Goal: Task Accomplishment & Management: Manage account settings

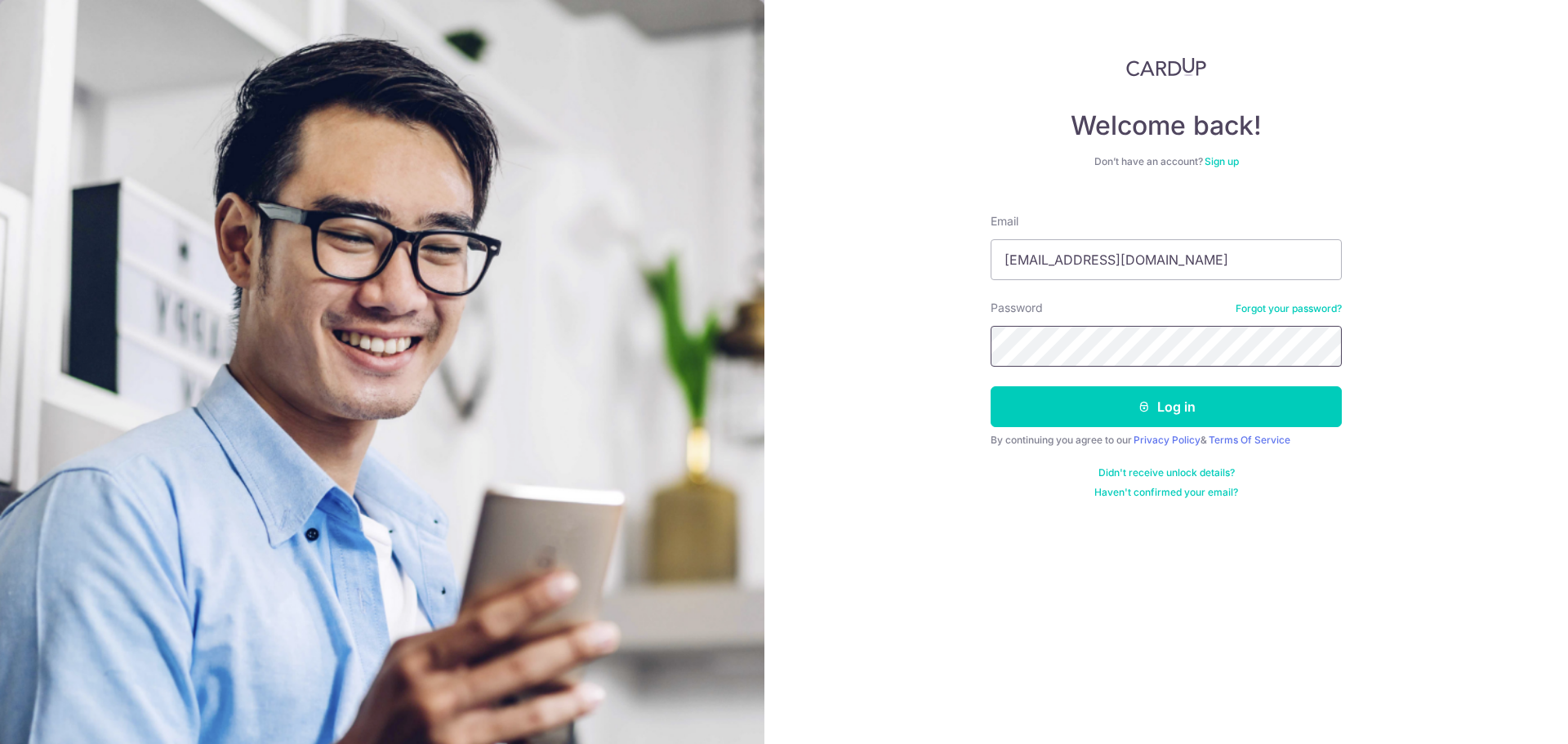
click at [991, 386] on button "Log in" at bounding box center [1166, 406] width 351 height 41
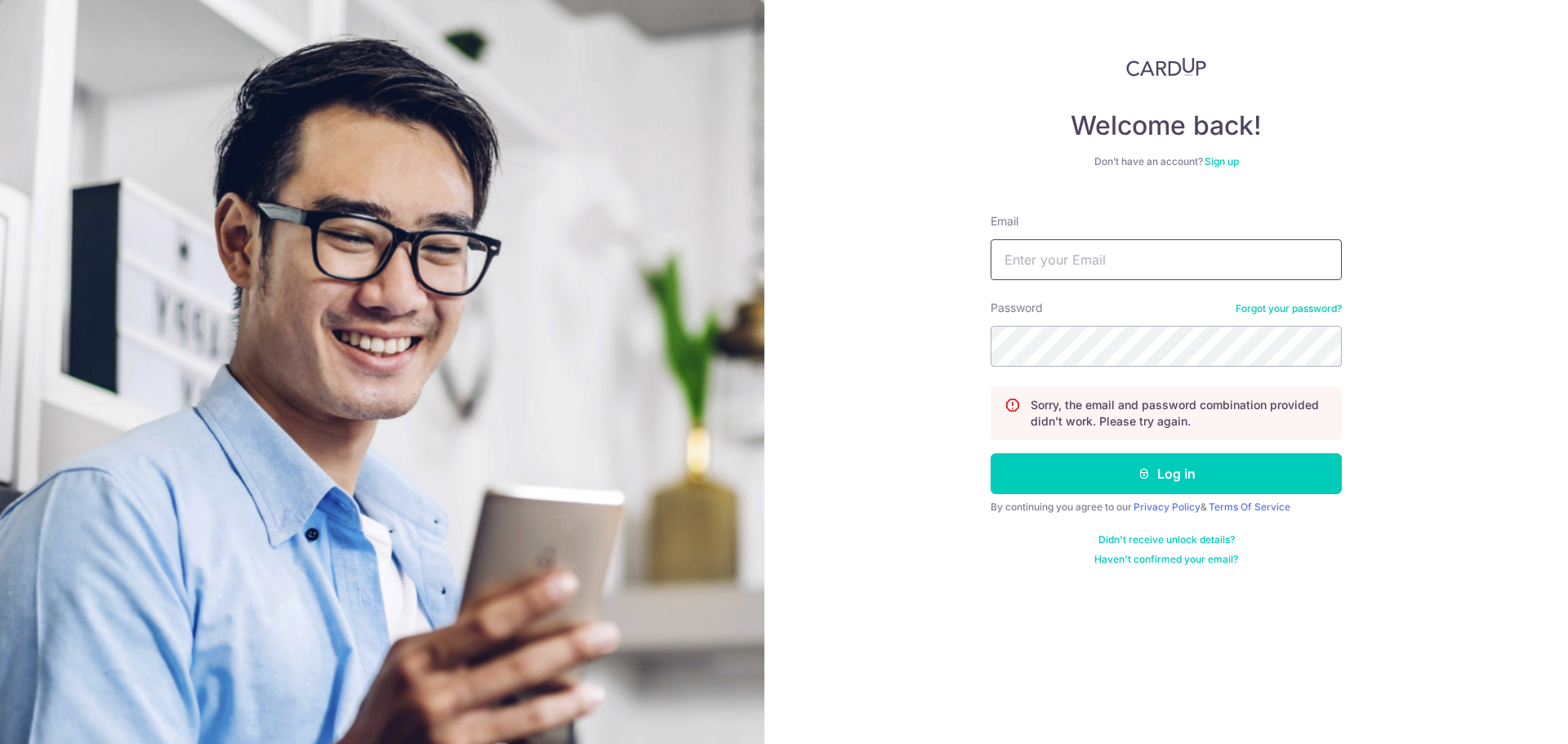
click at [1122, 259] on input "Email" at bounding box center [1166, 260] width 351 height 41
type input "[EMAIL_ADDRESS][DOMAIN_NAME]"
click at [991, 453] on button "Log in" at bounding box center [1166, 473] width 351 height 41
click at [1163, 296] on form "Email Password Forgot your password? Sorry, the email and password combination …" at bounding box center [1166, 383] width 351 height 365
click at [1162, 263] on input "Email" at bounding box center [1166, 260] width 351 height 41
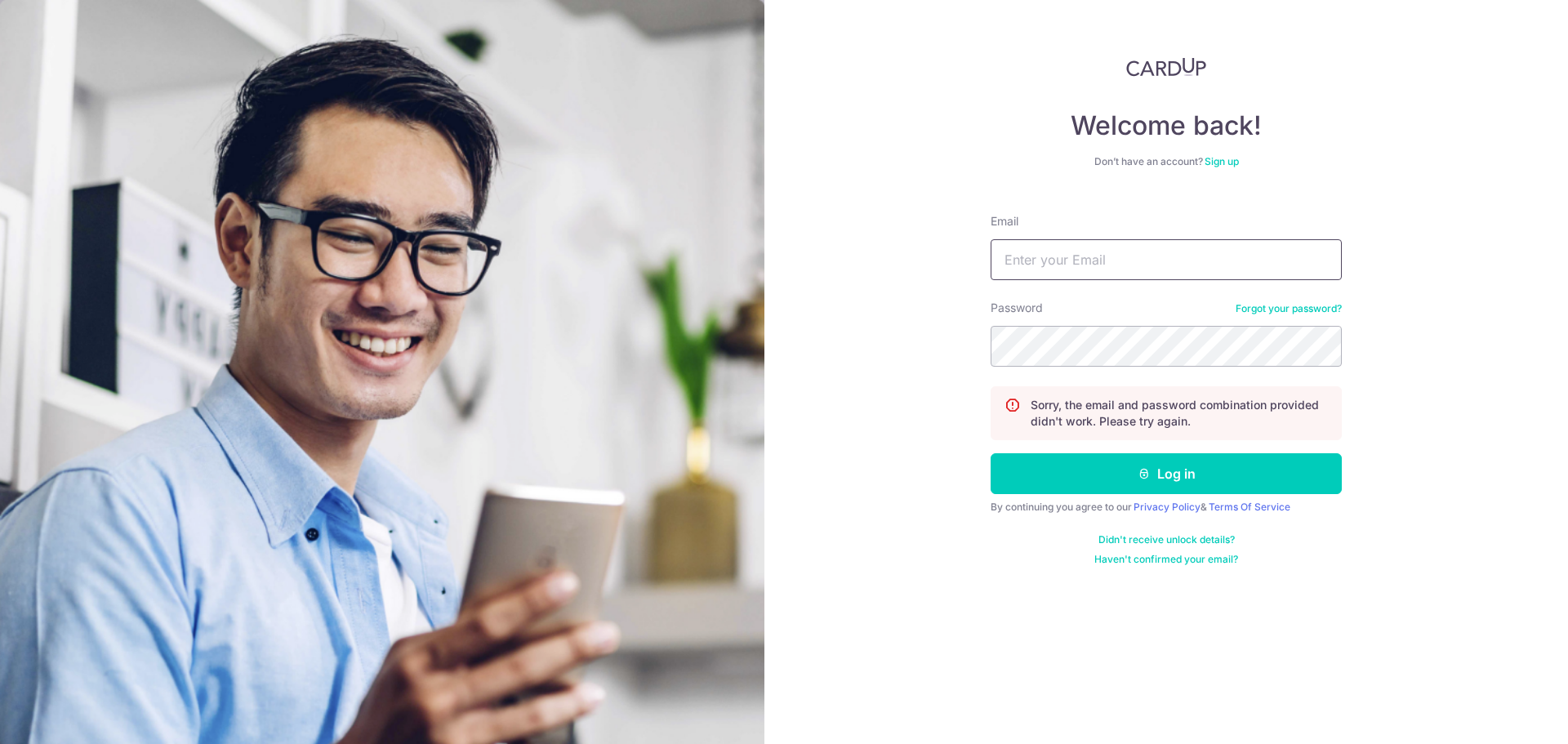
type input "[EMAIL_ADDRESS][DOMAIN_NAME]"
click at [991, 453] on button "Log in" at bounding box center [1166, 473] width 351 height 41
click at [1115, 265] on input "Email" at bounding box center [1166, 260] width 351 height 41
type input "[EMAIL_ADDRESS][DOMAIN_NAME]"
click at [991, 453] on button "Log in" at bounding box center [1166, 473] width 351 height 41
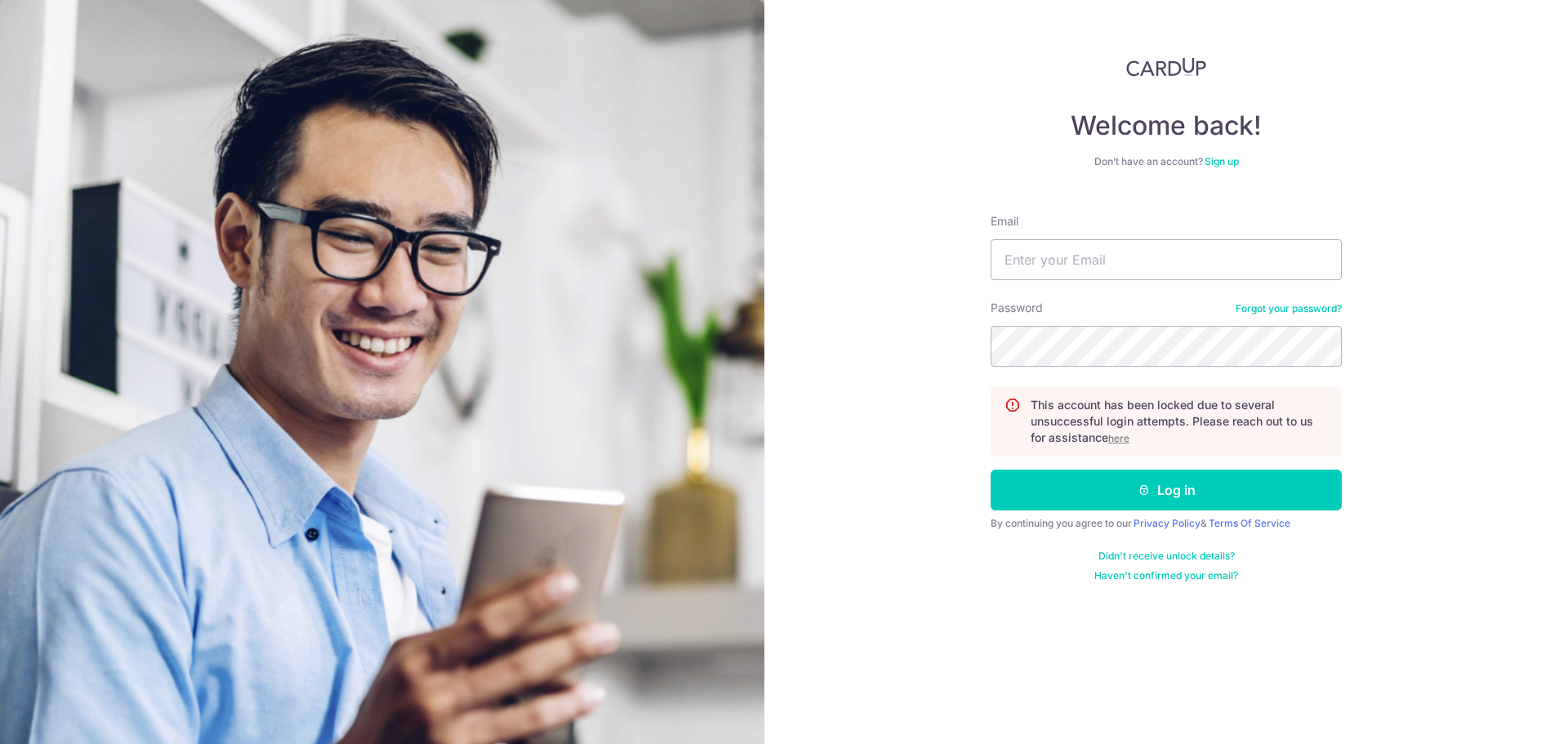
click at [1129, 440] on u "here" at bounding box center [1118, 438] width 21 height 12
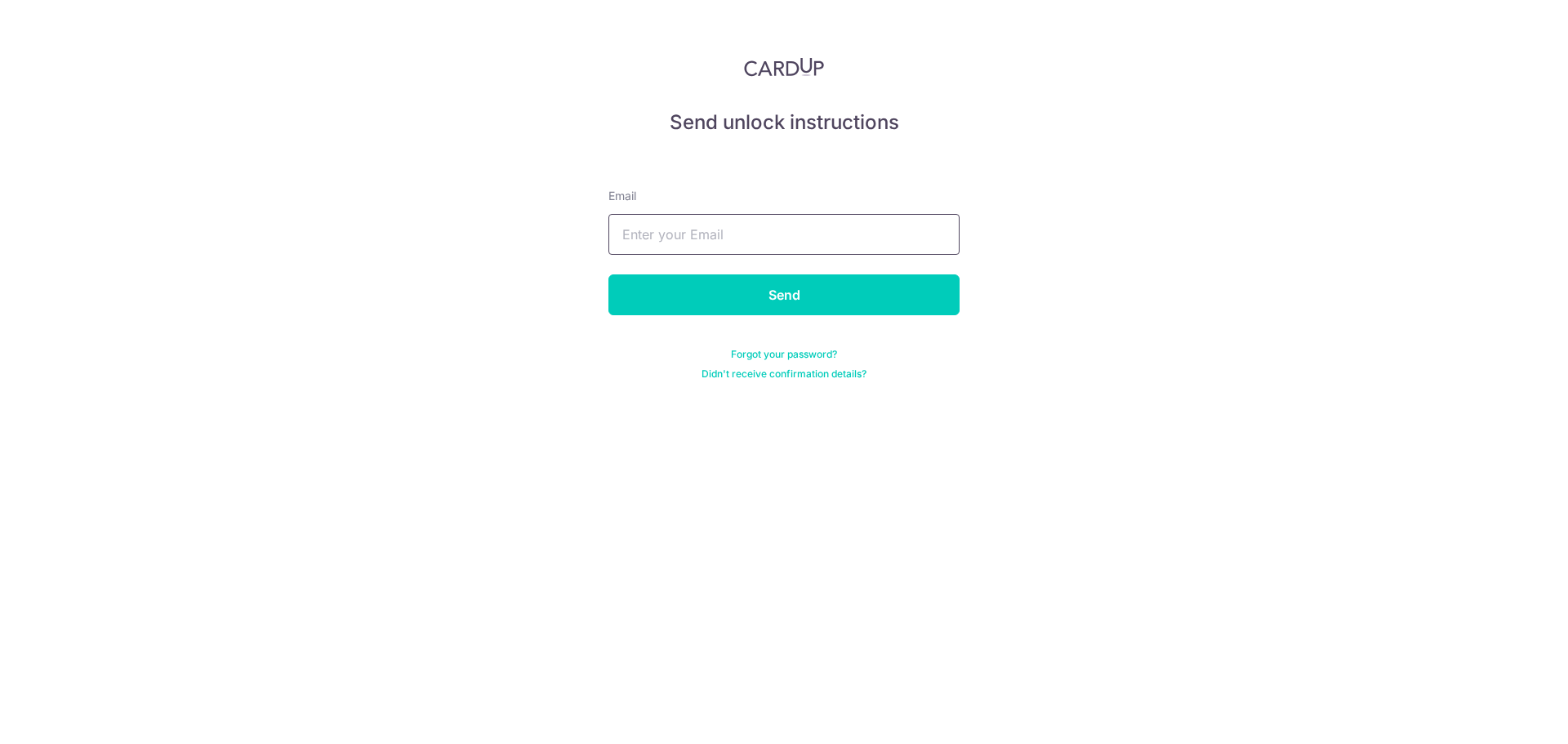
click at [700, 234] on input "text" at bounding box center [784, 234] width 351 height 41
type input "[EMAIL_ADDRESS][DOMAIN_NAME]"
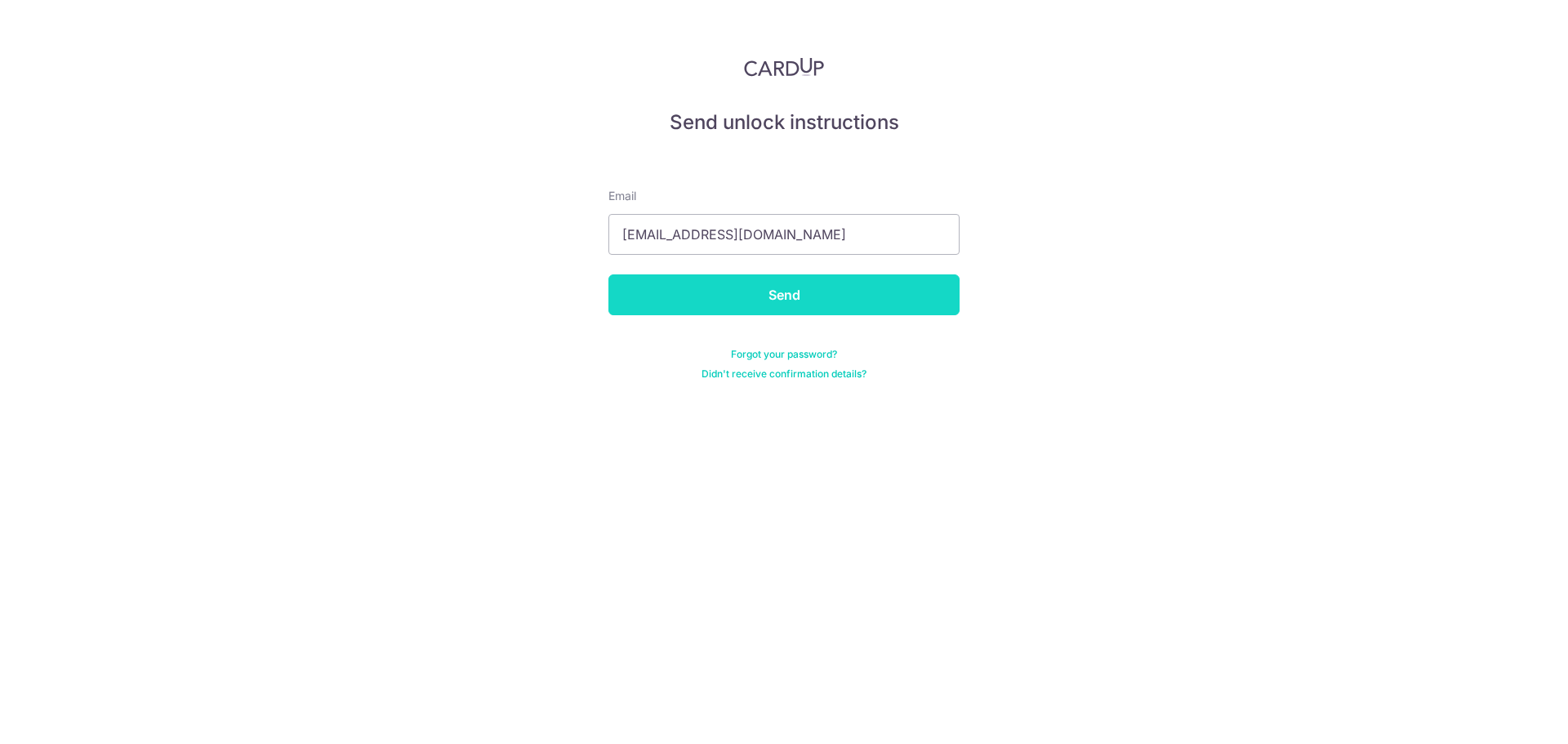
click at [741, 292] on input "Send" at bounding box center [784, 295] width 351 height 41
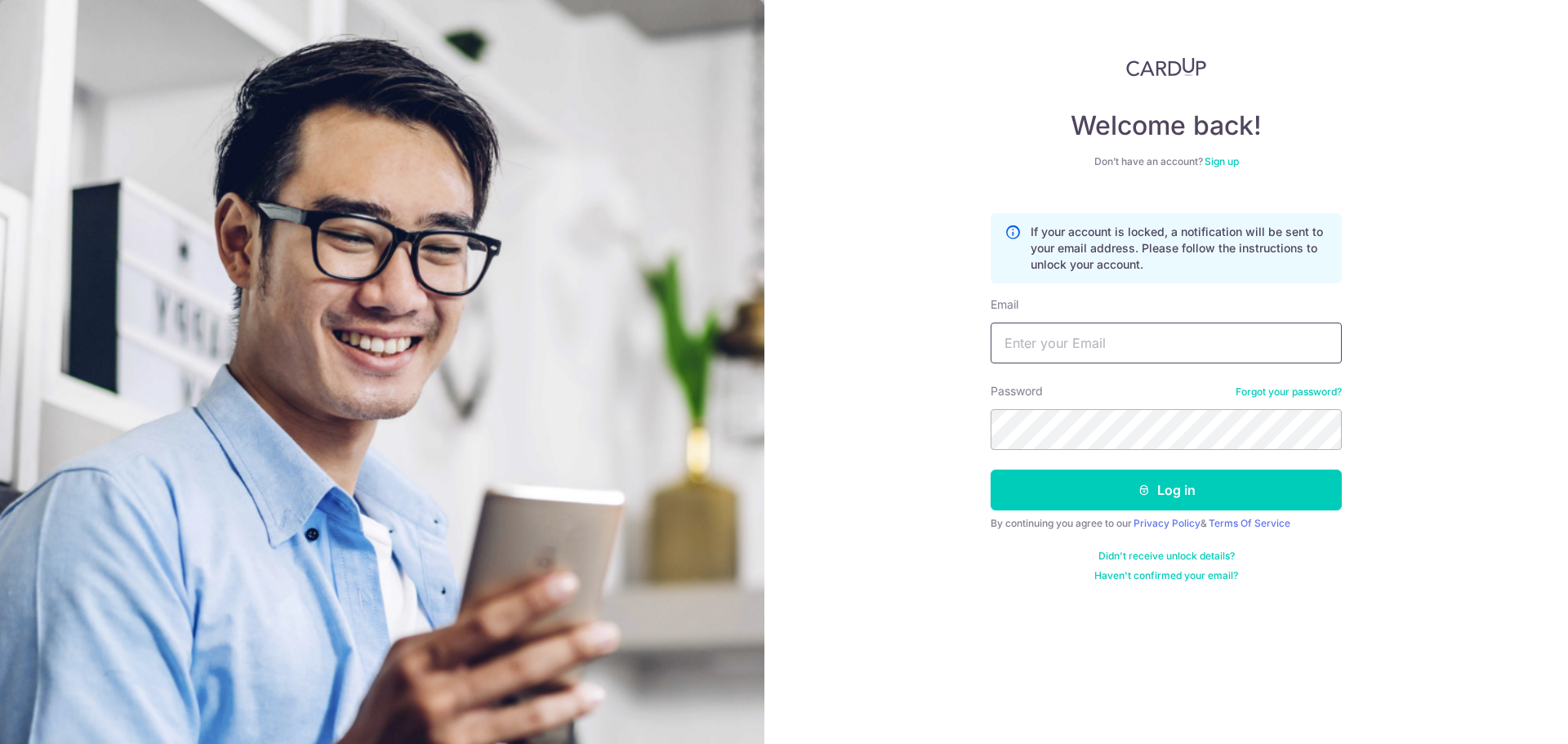
click at [1088, 350] on input "Email" at bounding box center [1166, 343] width 351 height 41
type input "[EMAIL_ADDRESS][DOMAIN_NAME]"
click at [991, 470] on button "Log in" at bounding box center [1166, 490] width 351 height 41
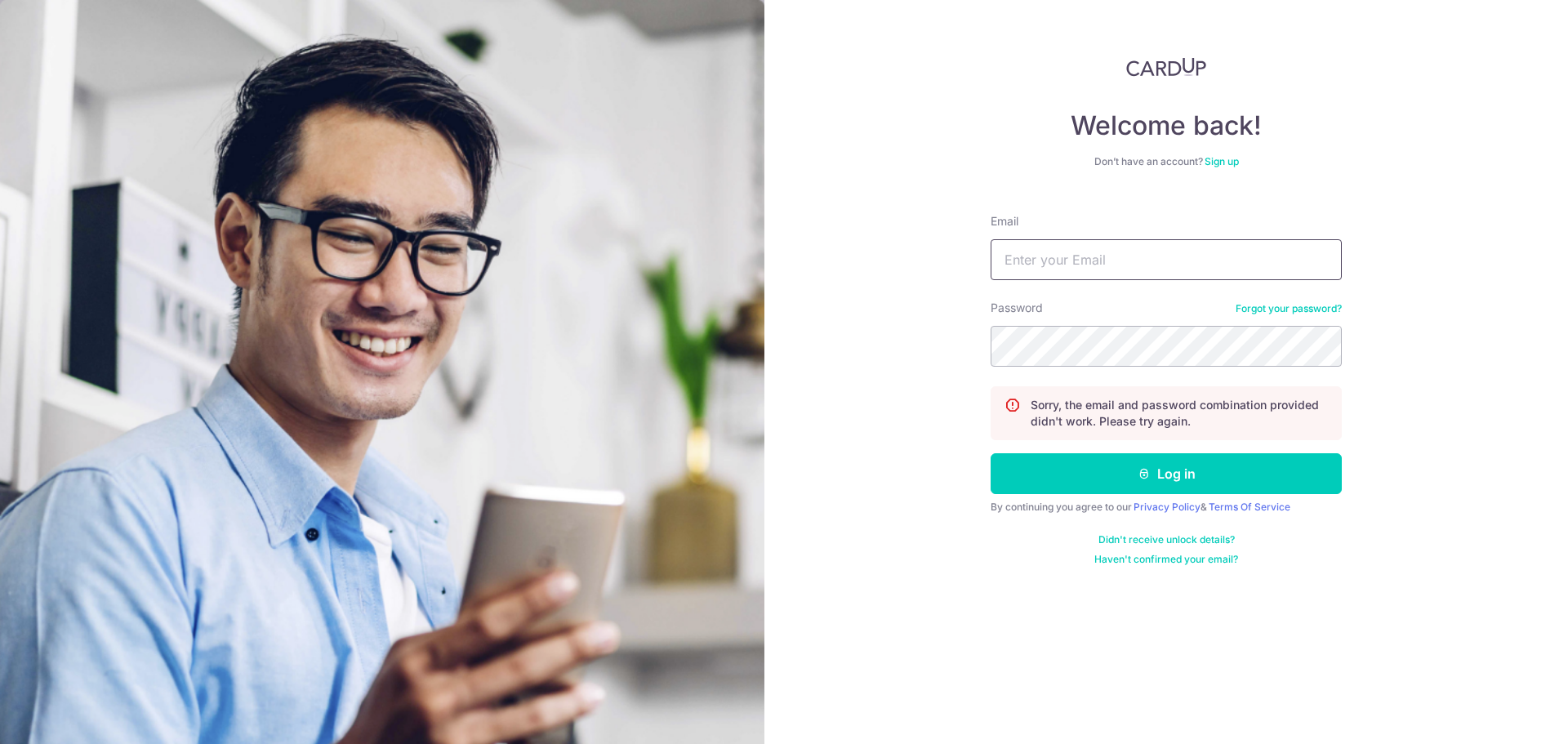
click at [1060, 255] on input "Email" at bounding box center [1166, 260] width 351 height 41
type input "cweiseng@gmail.com"
click at [991, 453] on button "Log in" at bounding box center [1166, 473] width 351 height 41
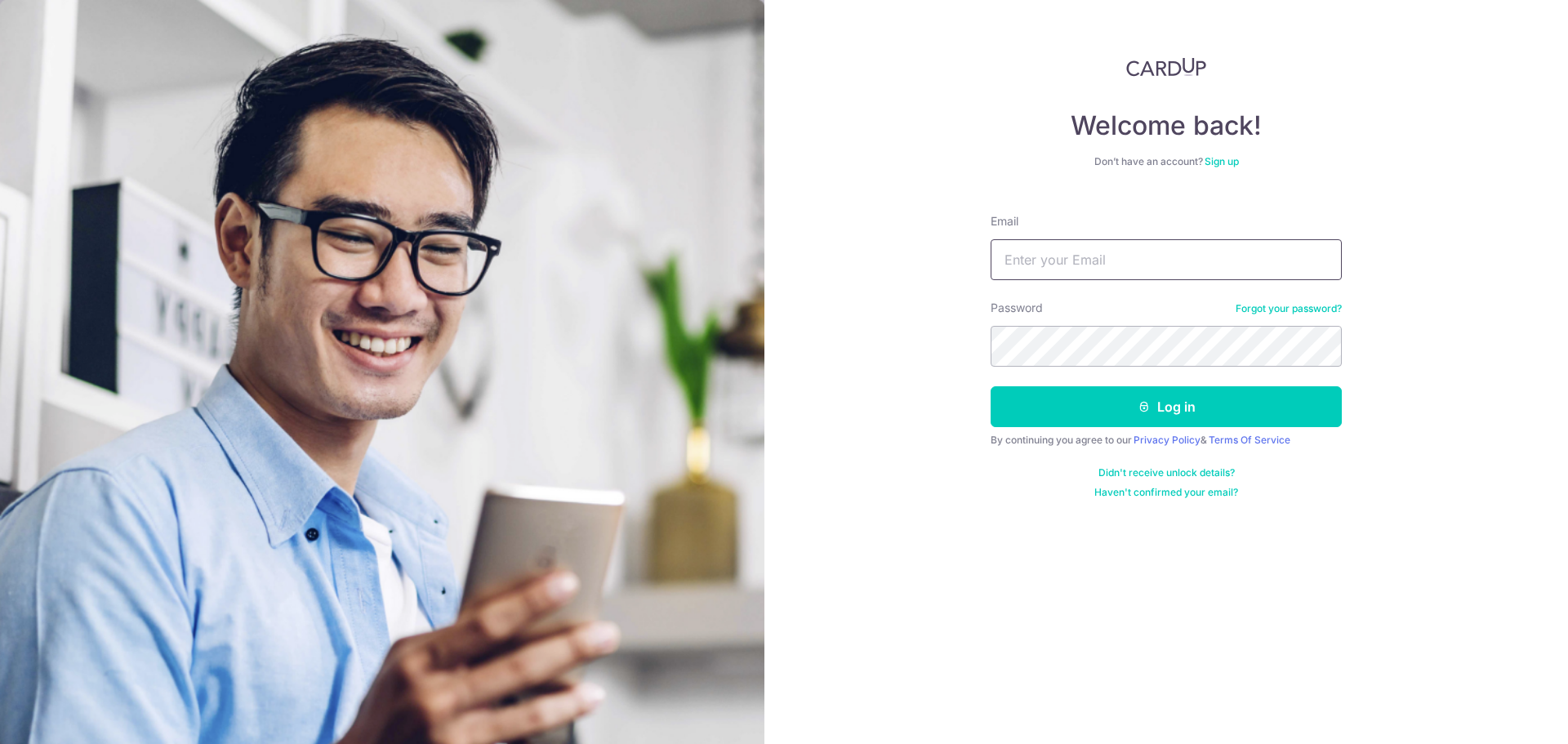
click at [1079, 261] on input "Email" at bounding box center [1166, 260] width 351 height 41
type input "[EMAIL_ADDRESS][DOMAIN_NAME]"
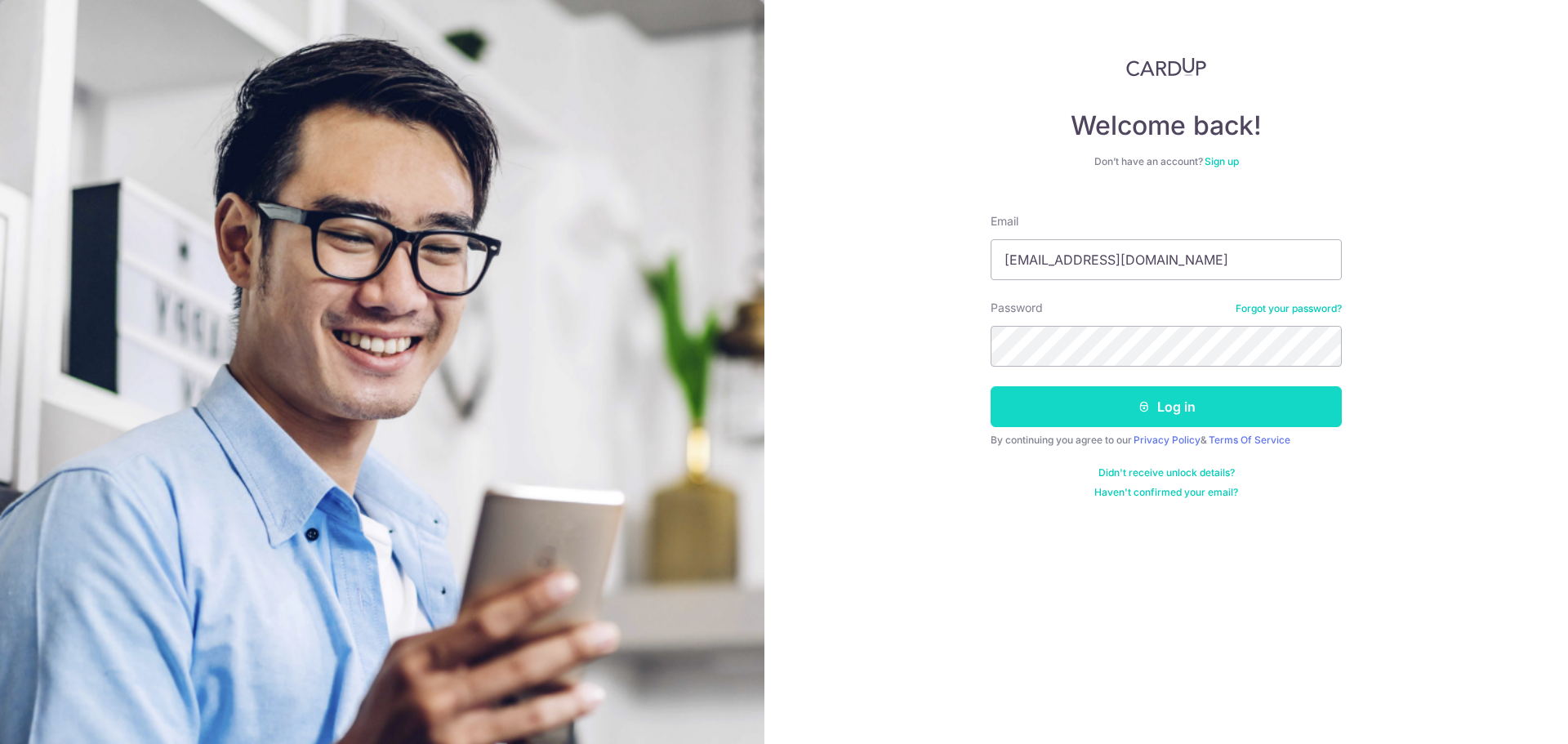
click at [1063, 400] on button "Log in" at bounding box center [1166, 406] width 351 height 41
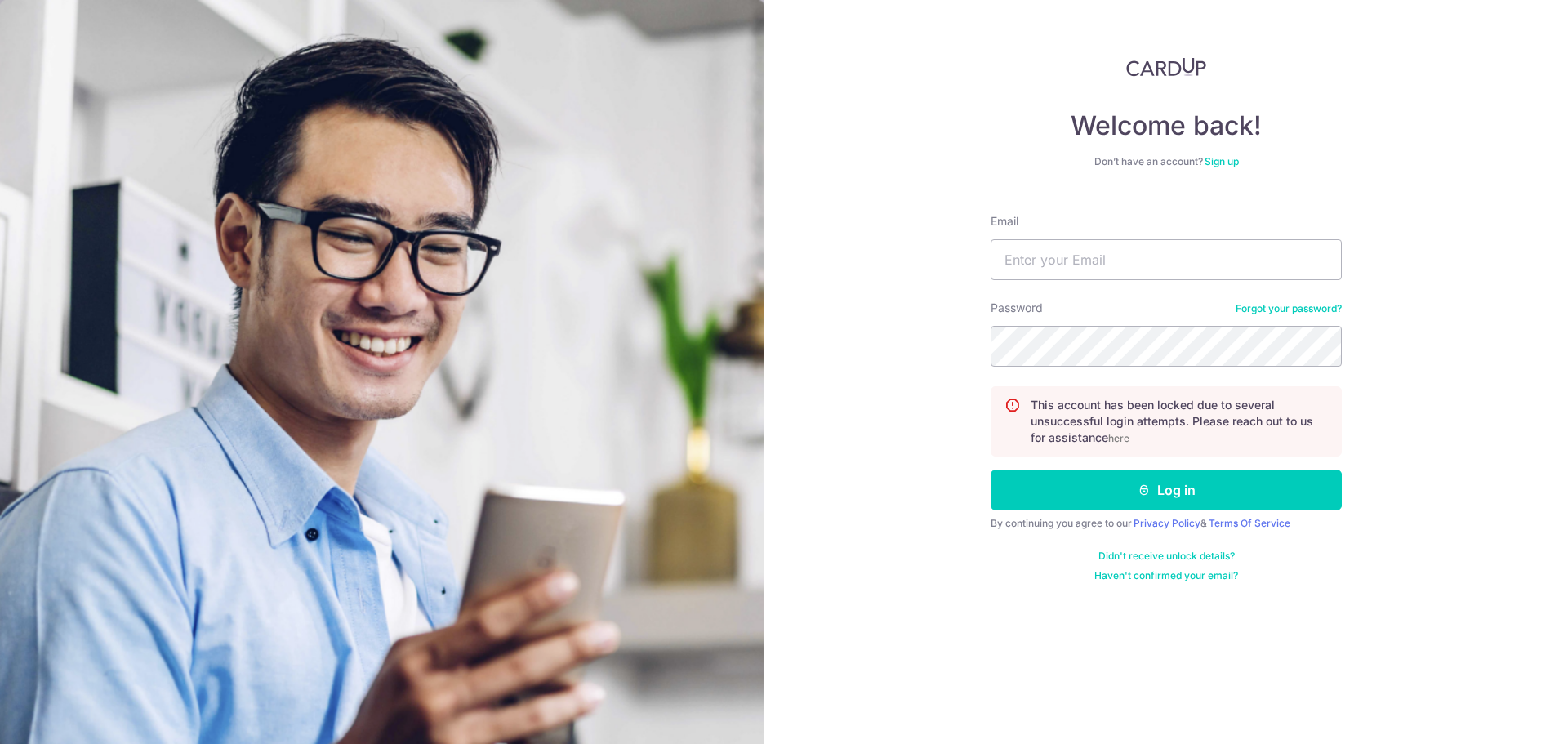
click at [1129, 438] on u "here" at bounding box center [1118, 438] width 21 height 12
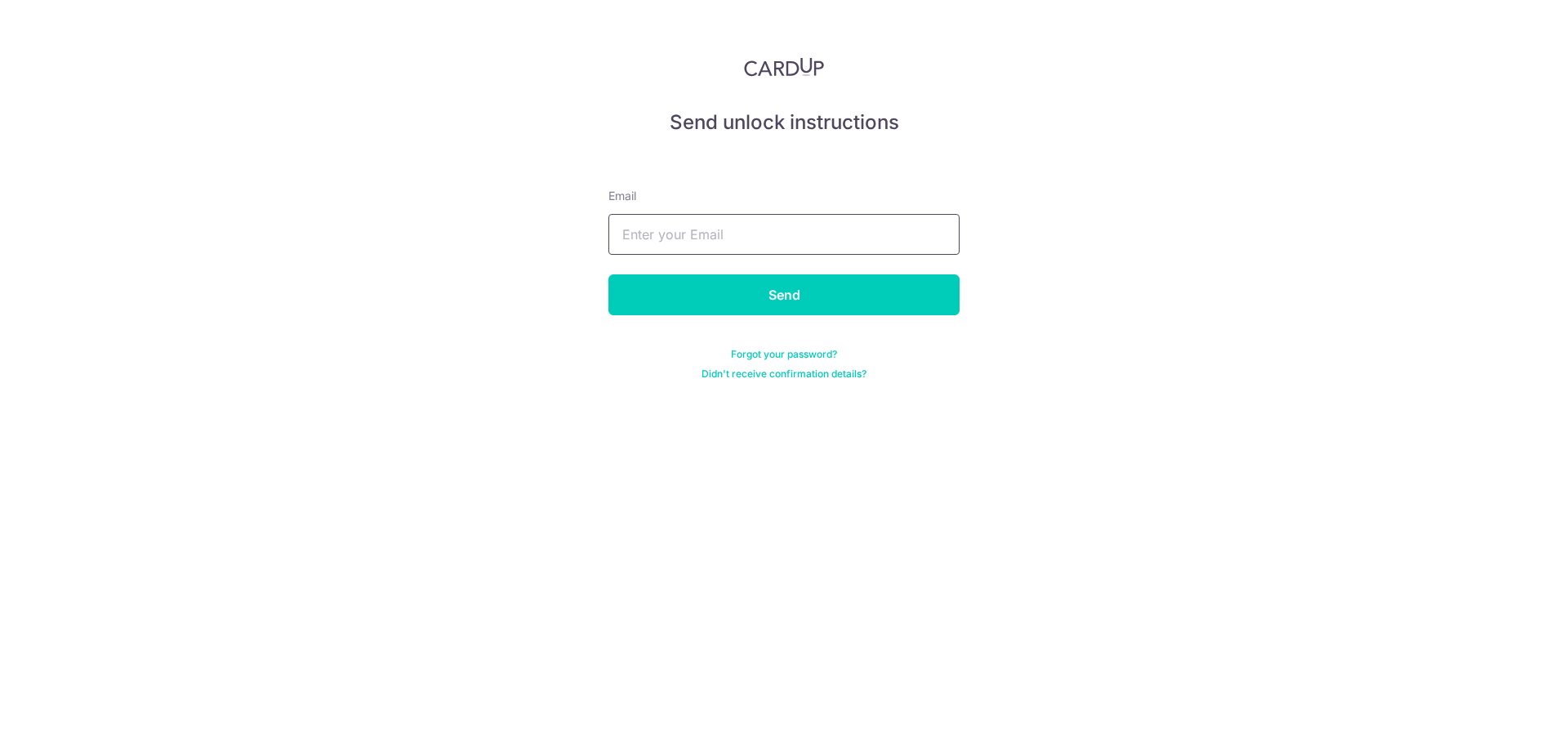
click at [810, 237] on input "text" at bounding box center [784, 234] width 351 height 41
type input "[EMAIL_ADDRESS][DOMAIN_NAME]"
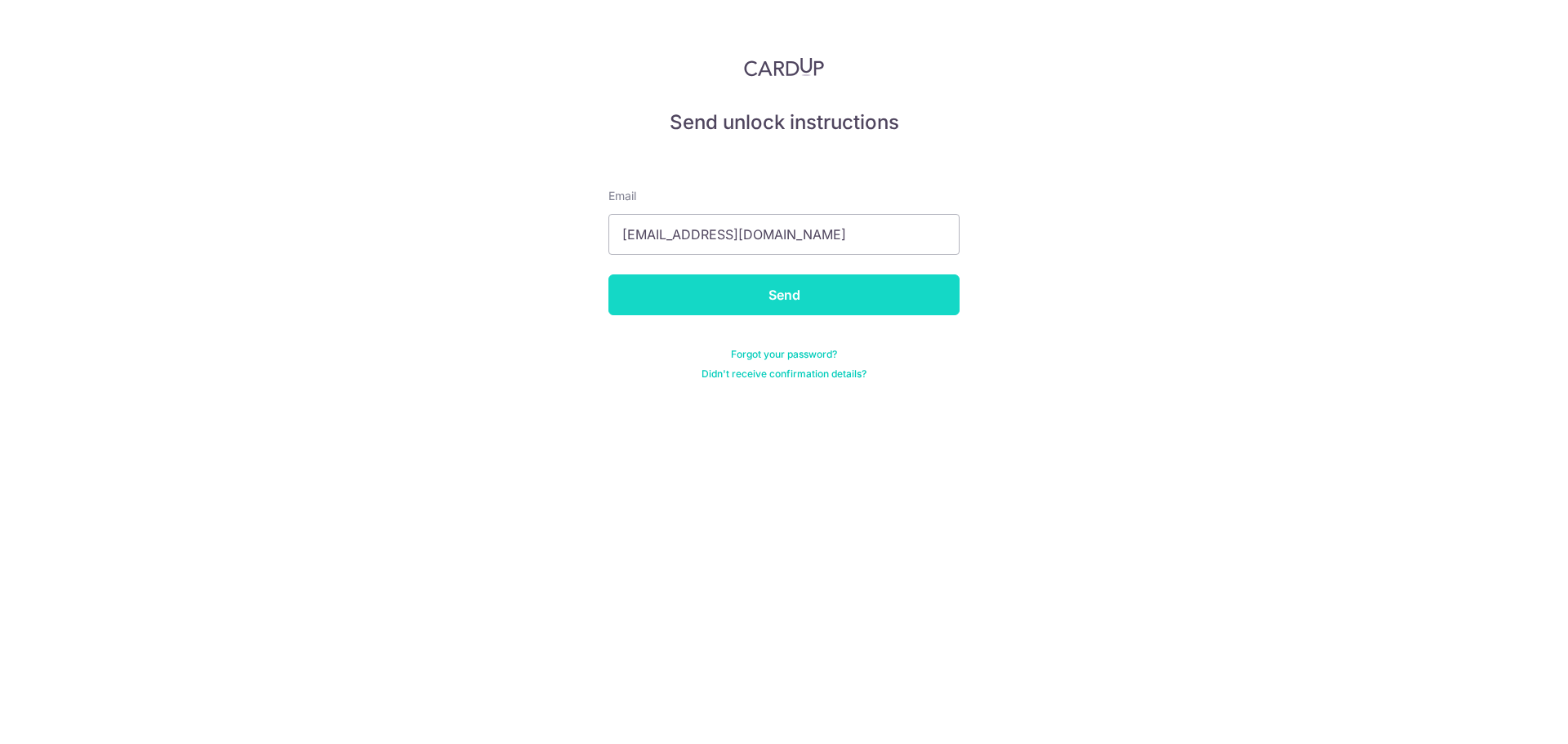
click at [775, 300] on input "Send" at bounding box center [784, 295] width 351 height 41
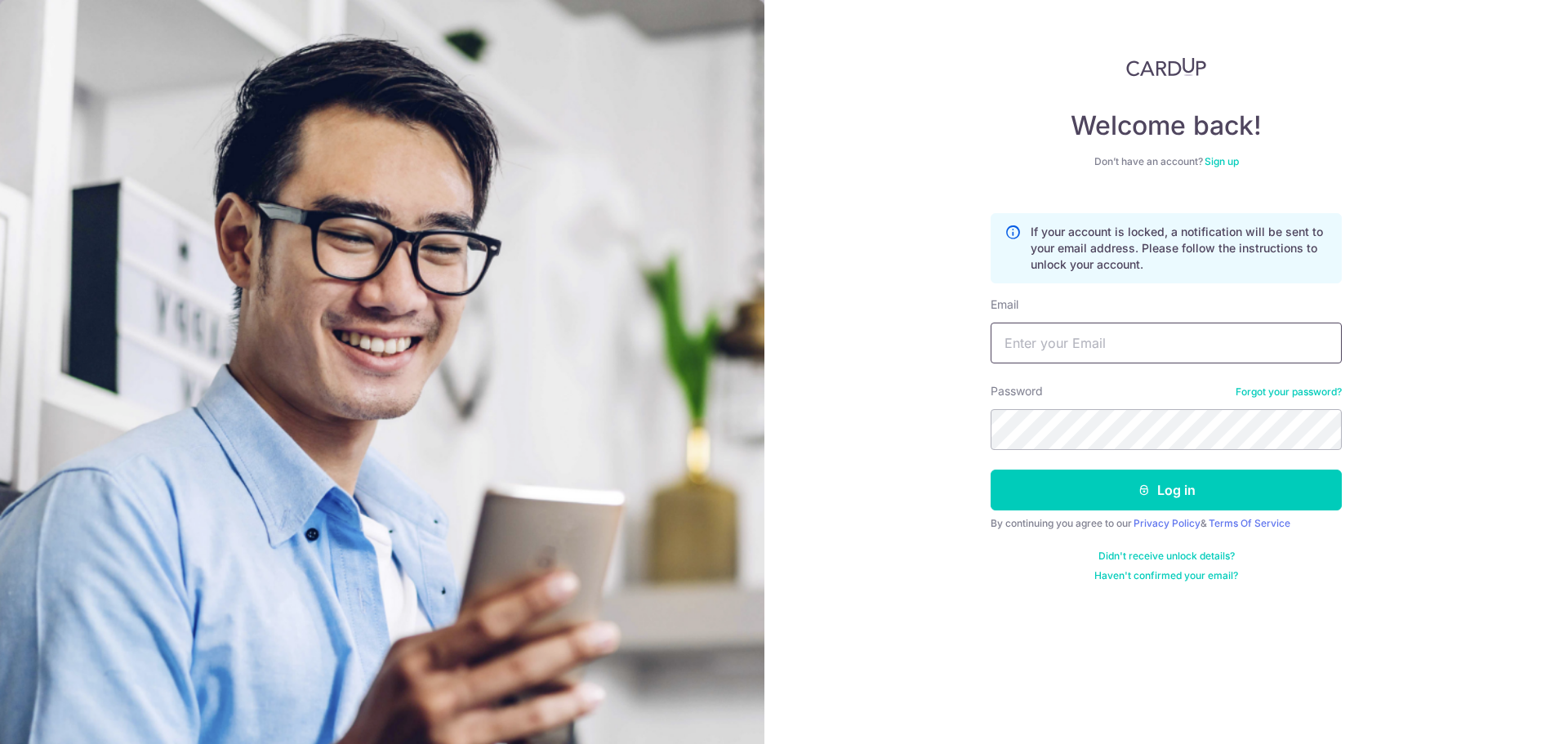
click at [1187, 351] on input "Email" at bounding box center [1166, 343] width 351 height 41
paste input "Newlife!35"
type input "Newlife!35"
type input "[EMAIL_ADDRESS][DOMAIN_NAME]"
click at [1256, 385] on link "Forgot your password?" at bounding box center [1288, 391] width 106 height 13
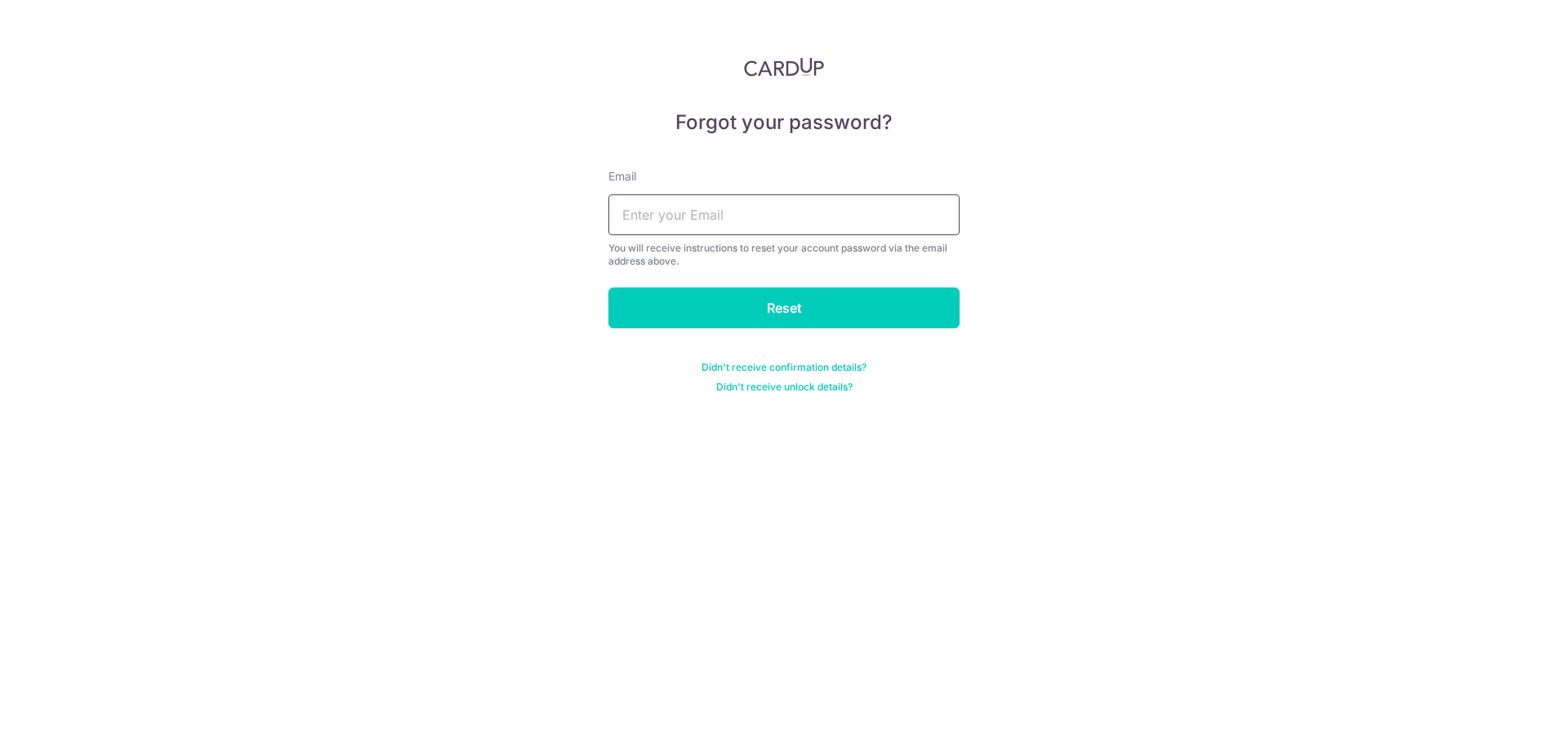
click at [778, 223] on input "text" at bounding box center [784, 215] width 351 height 41
type input "[EMAIL_ADDRESS][DOMAIN_NAME]"
click at [760, 315] on input "Reset" at bounding box center [784, 307] width 351 height 41
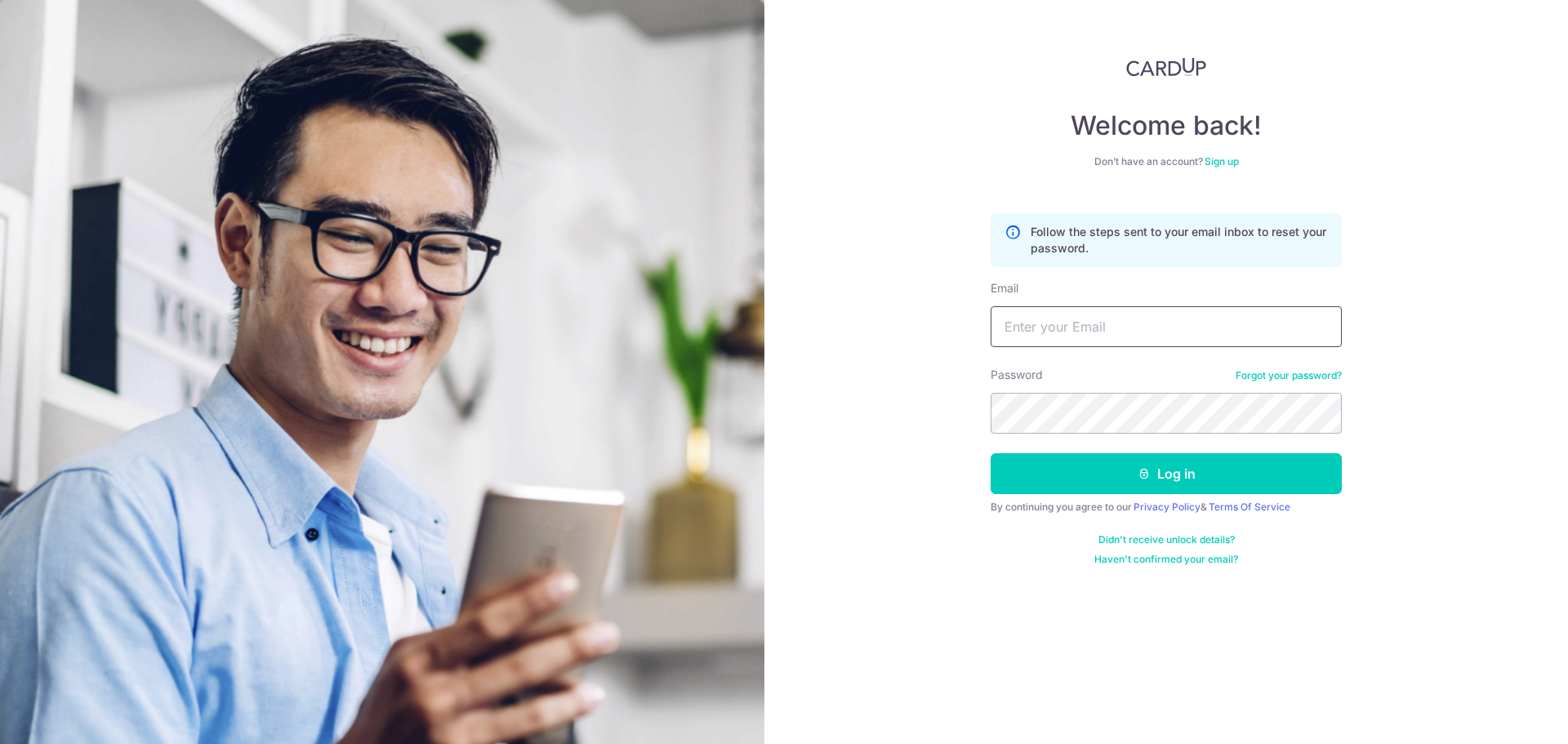
click at [1071, 316] on input "Email" at bounding box center [1166, 327] width 351 height 41
type input "[EMAIL_ADDRESS][DOMAIN_NAME]"
click at [991, 453] on button "Log in" at bounding box center [1166, 473] width 351 height 41
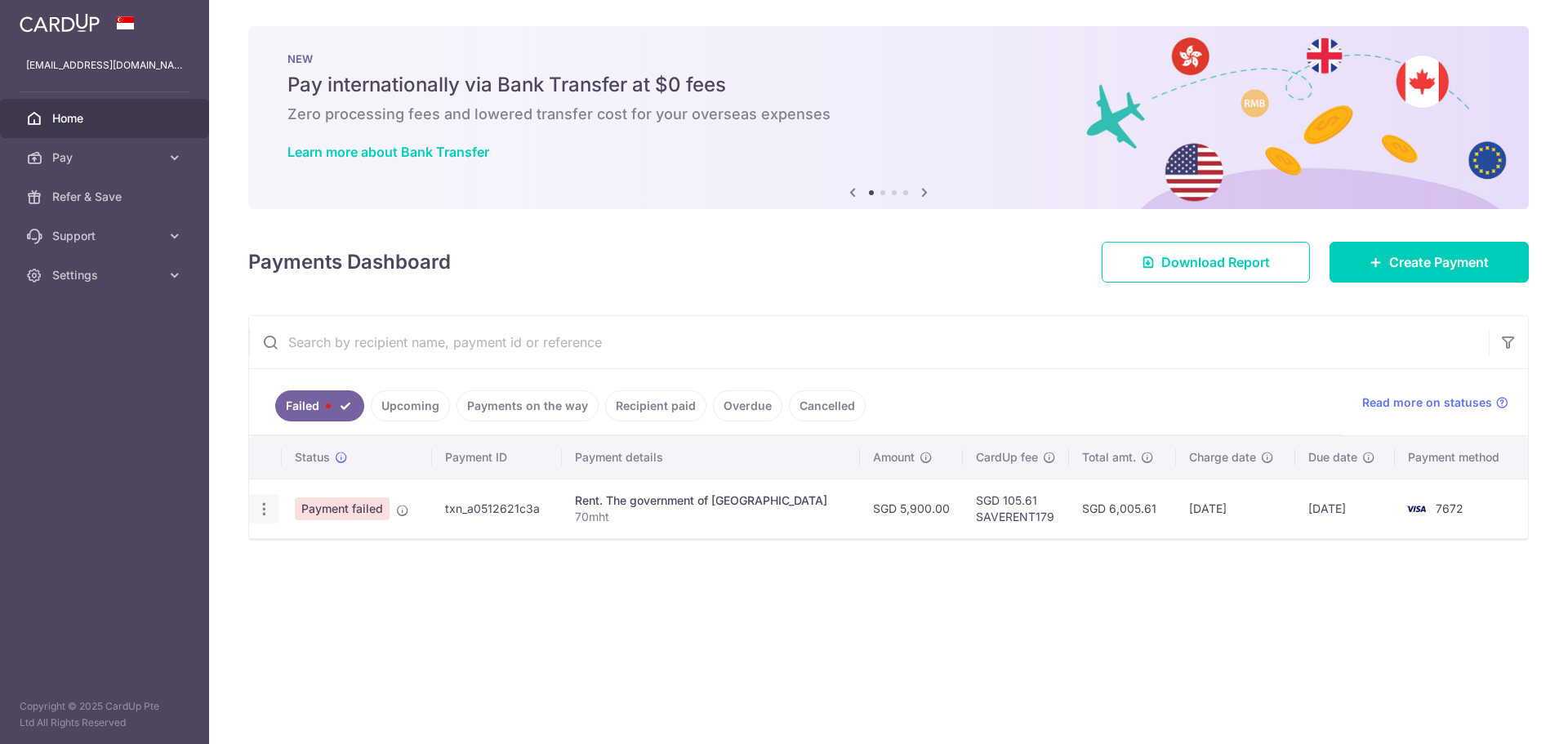
click at [263, 513] on icon "button" at bounding box center [264, 509] width 17 height 17
drag, startPoint x: 414, startPoint y: 513, endPoint x: 378, endPoint y: 524, distance: 37.6
click at [407, 516] on td "Payment failed" at bounding box center [356, 508] width 150 height 59
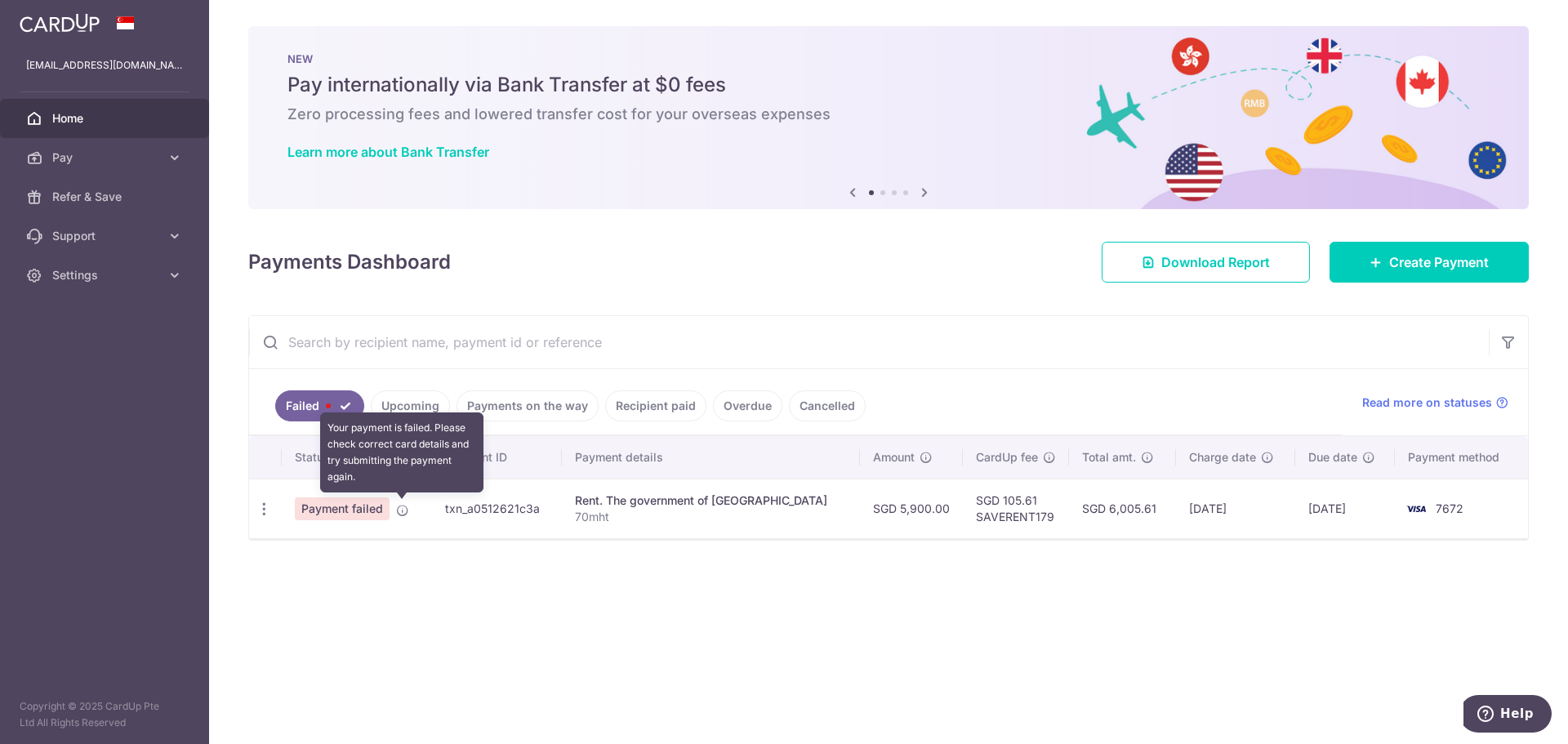
click at [398, 516] on icon at bounding box center [402, 510] width 13 height 13
drag, startPoint x: 401, startPoint y: 516, endPoint x: 342, endPoint y: 504, distance: 60.2
click at [342, 504] on span "Payment failed" at bounding box center [342, 508] width 95 height 23
drag, startPoint x: 340, startPoint y: 504, endPoint x: 334, endPoint y: 511, distance: 9.2
click at [334, 511] on span "Payment failed" at bounding box center [342, 508] width 95 height 23
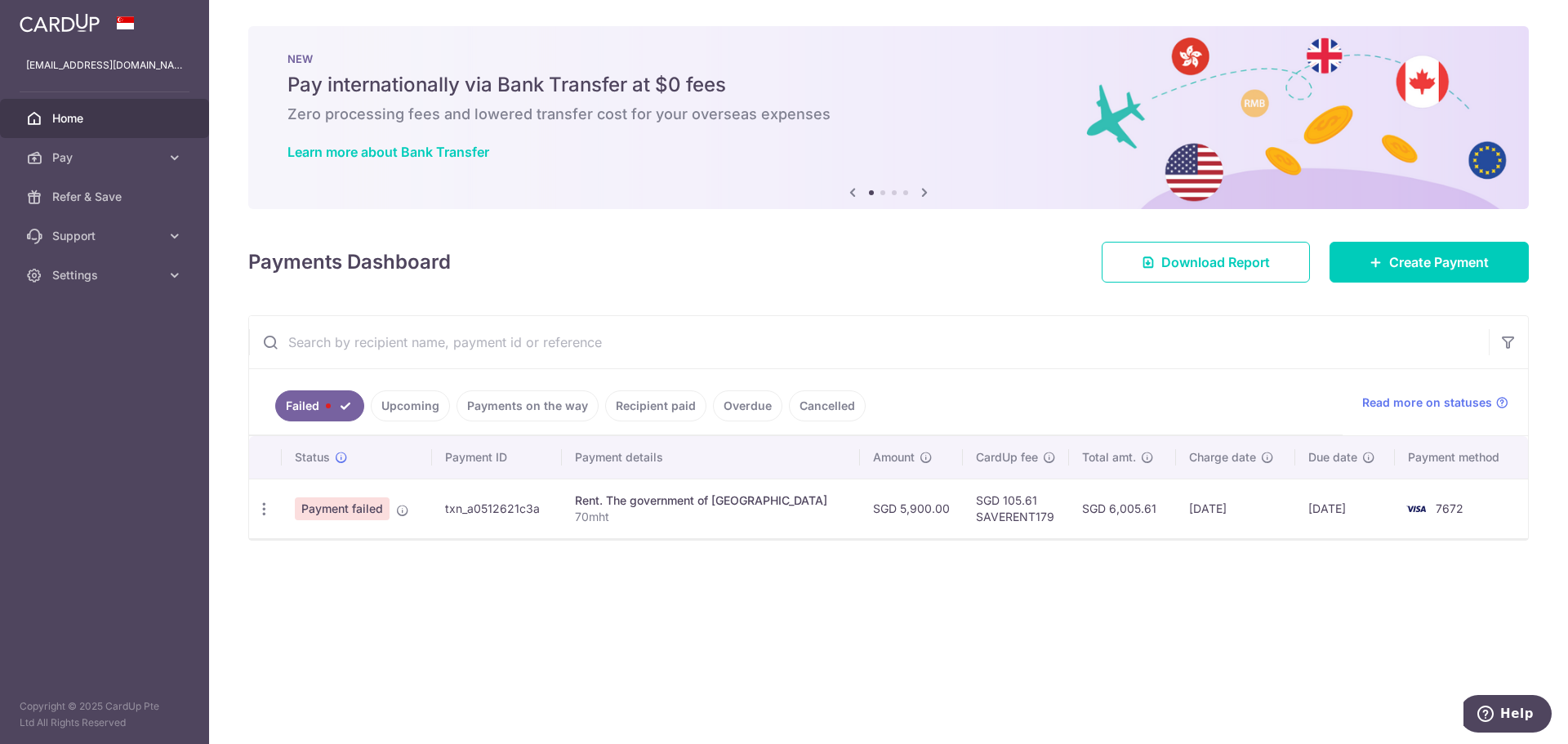
click at [312, 522] on td "Payment failed" at bounding box center [356, 508] width 150 height 59
click at [1101, 504] on td "SGD 6,005.61" at bounding box center [1122, 508] width 108 height 59
drag, startPoint x: 1242, startPoint y: 493, endPoint x: 1281, endPoint y: 498, distance: 39.3
click at [1249, 494] on td "[DATE]" at bounding box center [1235, 508] width 119 height 59
click at [1305, 499] on td "[DATE]" at bounding box center [1345, 508] width 100 height 59
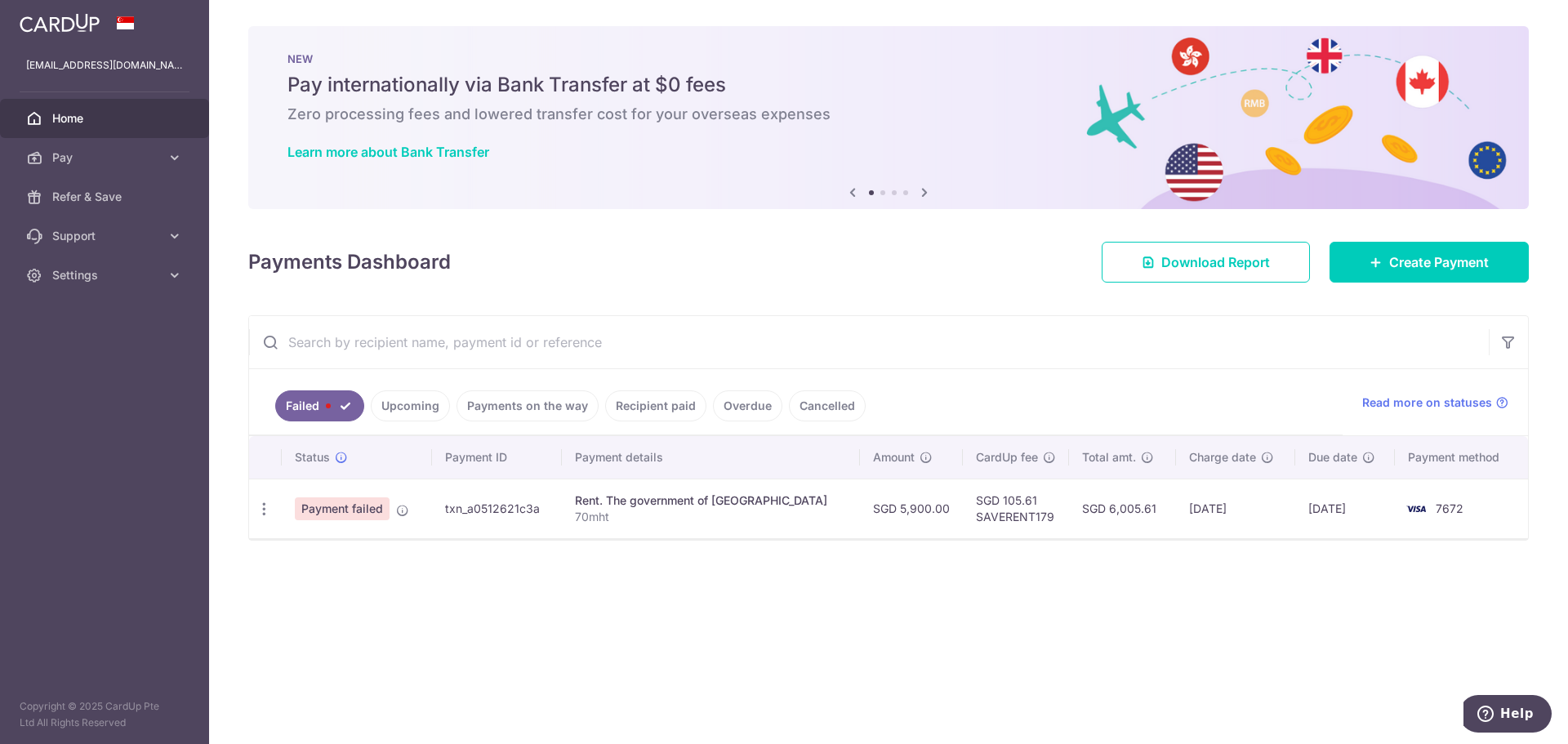
click at [1317, 499] on td "[DATE]" at bounding box center [1345, 508] width 100 height 59
drag, startPoint x: 1274, startPoint y: 504, endPoint x: 1139, endPoint y: 504, distance: 135.0
click at [1160, 508] on tr "Update payment Upload doc Payment failed txn_a0512621c3a Rent. The government o…" at bounding box center [888, 508] width 1278 height 59
drag, startPoint x: 1110, startPoint y: 509, endPoint x: 1024, endPoint y: 508, distance: 86.0
click at [1103, 510] on td "SGD 6,005.61" at bounding box center [1122, 508] width 108 height 59
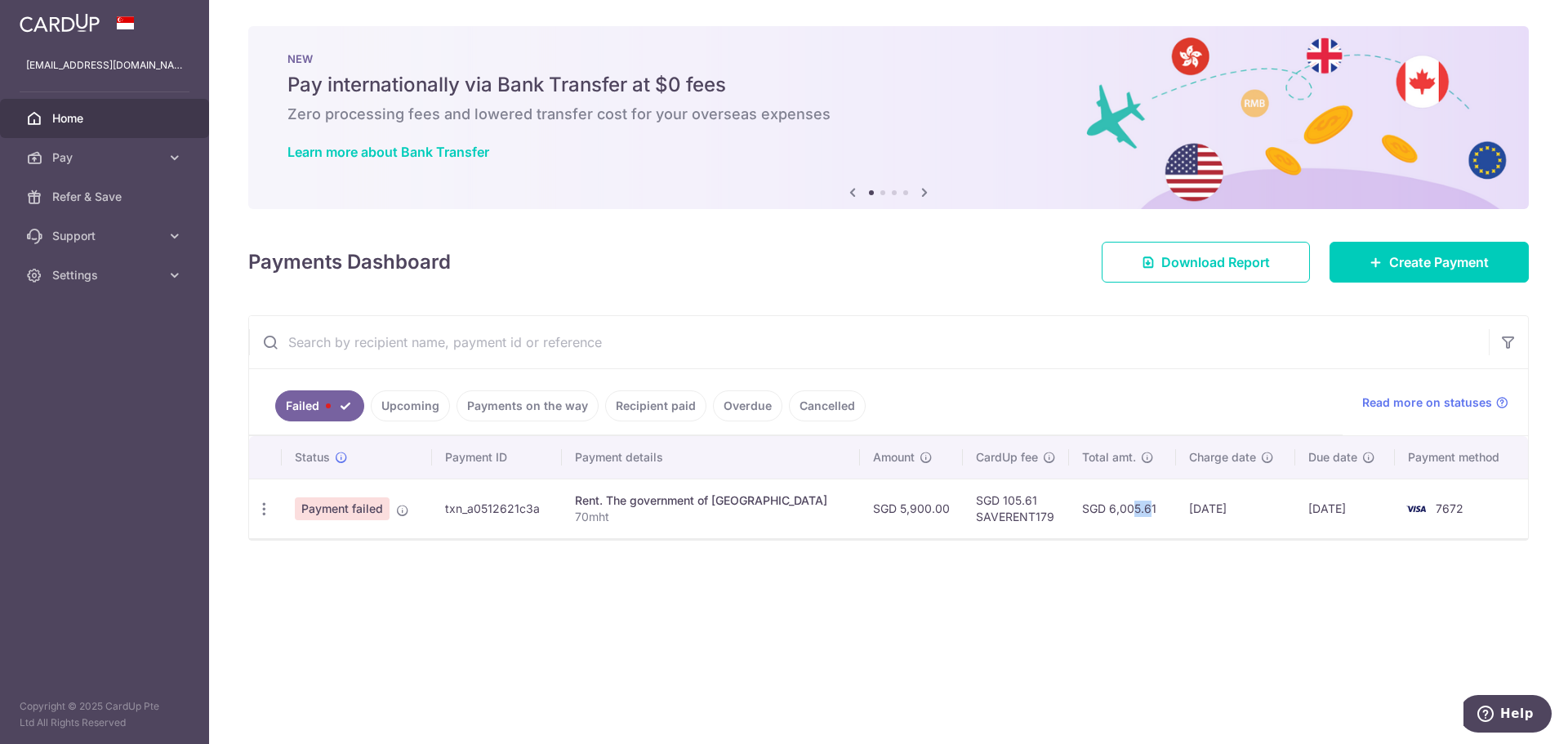
click at [1021, 508] on td "SGD 105.61 SAVERENT179" at bounding box center [1015, 508] width 106 height 59
drag, startPoint x: 782, startPoint y: 501, endPoint x: 1082, endPoint y: 485, distance: 300.4
click at [782, 500] on div "Rent. The government of [GEOGRAPHIC_DATA]" at bounding box center [710, 500] width 272 height 16
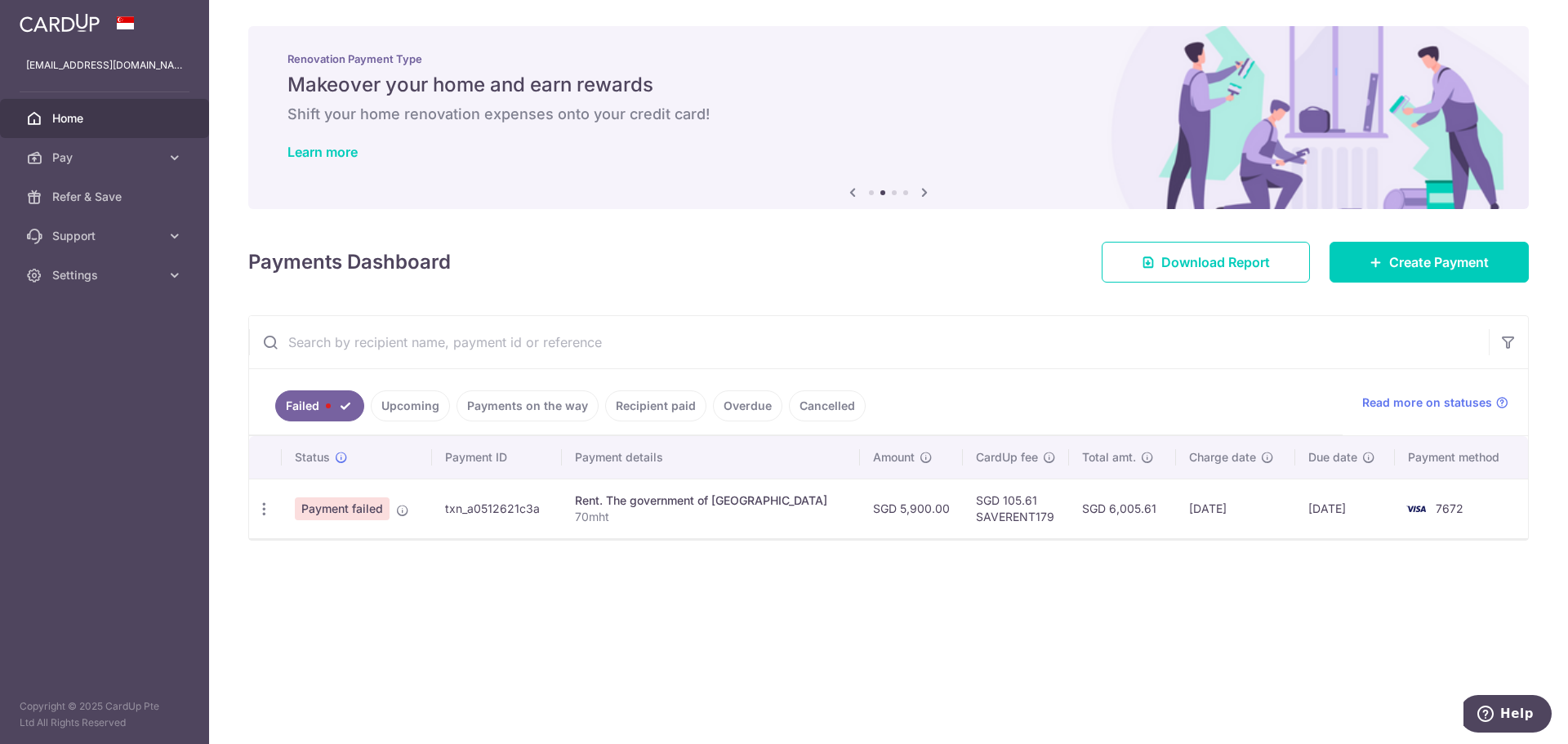
drag, startPoint x: 1082, startPoint y: 485, endPoint x: 1104, endPoint y: 487, distance: 22.1
click at [1084, 485] on td "SGD 6,005.61" at bounding box center [1122, 508] width 108 height 59
drag, startPoint x: 1104, startPoint y: 492, endPoint x: 1256, endPoint y: 490, distance: 152.0
click at [1112, 493] on td "SGD 6,005.61" at bounding box center [1122, 508] width 108 height 59
drag, startPoint x: 1256, startPoint y: 490, endPoint x: 897, endPoint y: 505, distance: 359.3
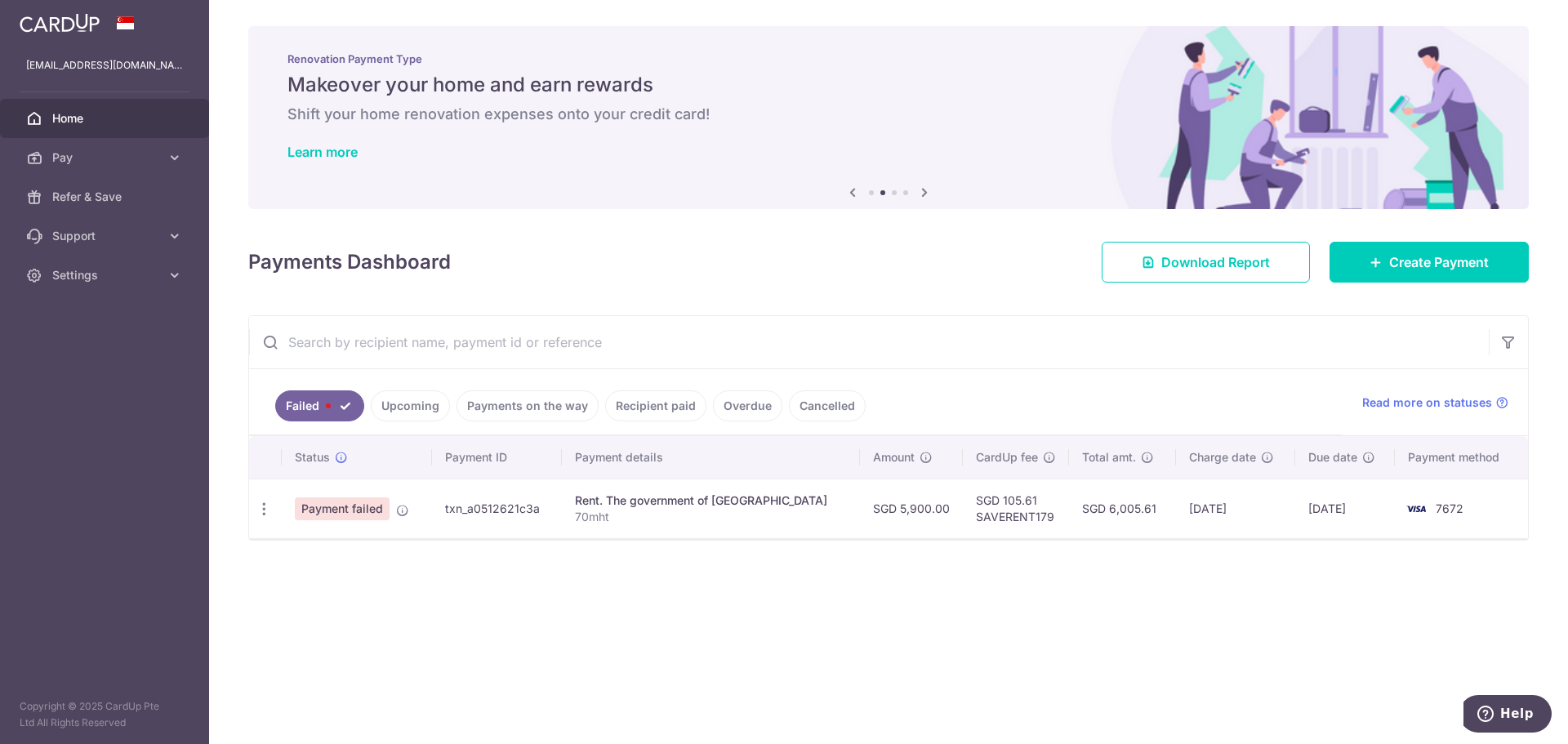
click at [1192, 504] on td "[DATE]" at bounding box center [1235, 508] width 119 height 59
click at [268, 512] on icon "button" at bounding box center [264, 509] width 17 height 17
click at [281, 555] on icon at bounding box center [273, 553] width 19 height 19
radio input "true"
type input "5,900.00"
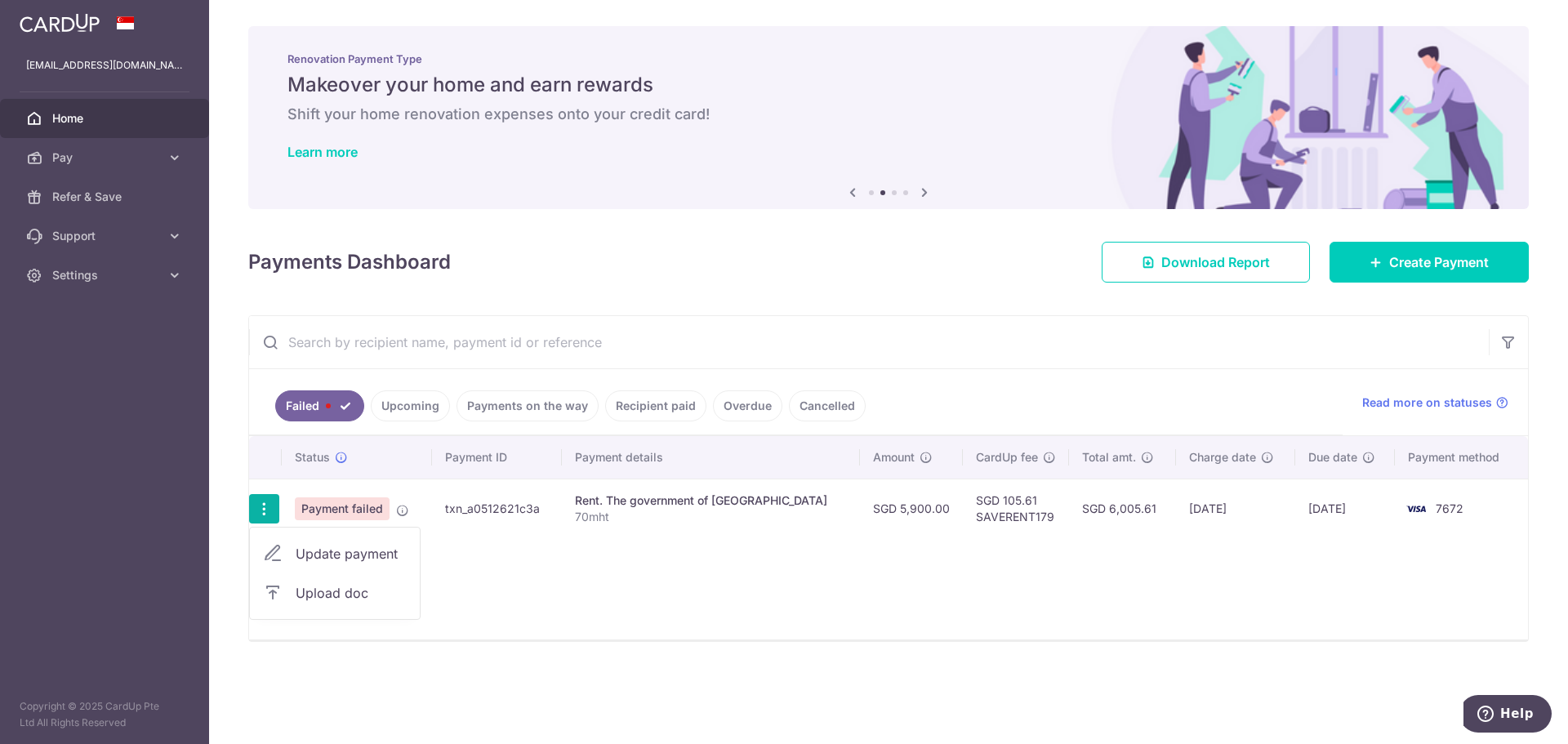
type input "70mht"
type input "SAVERENT179"
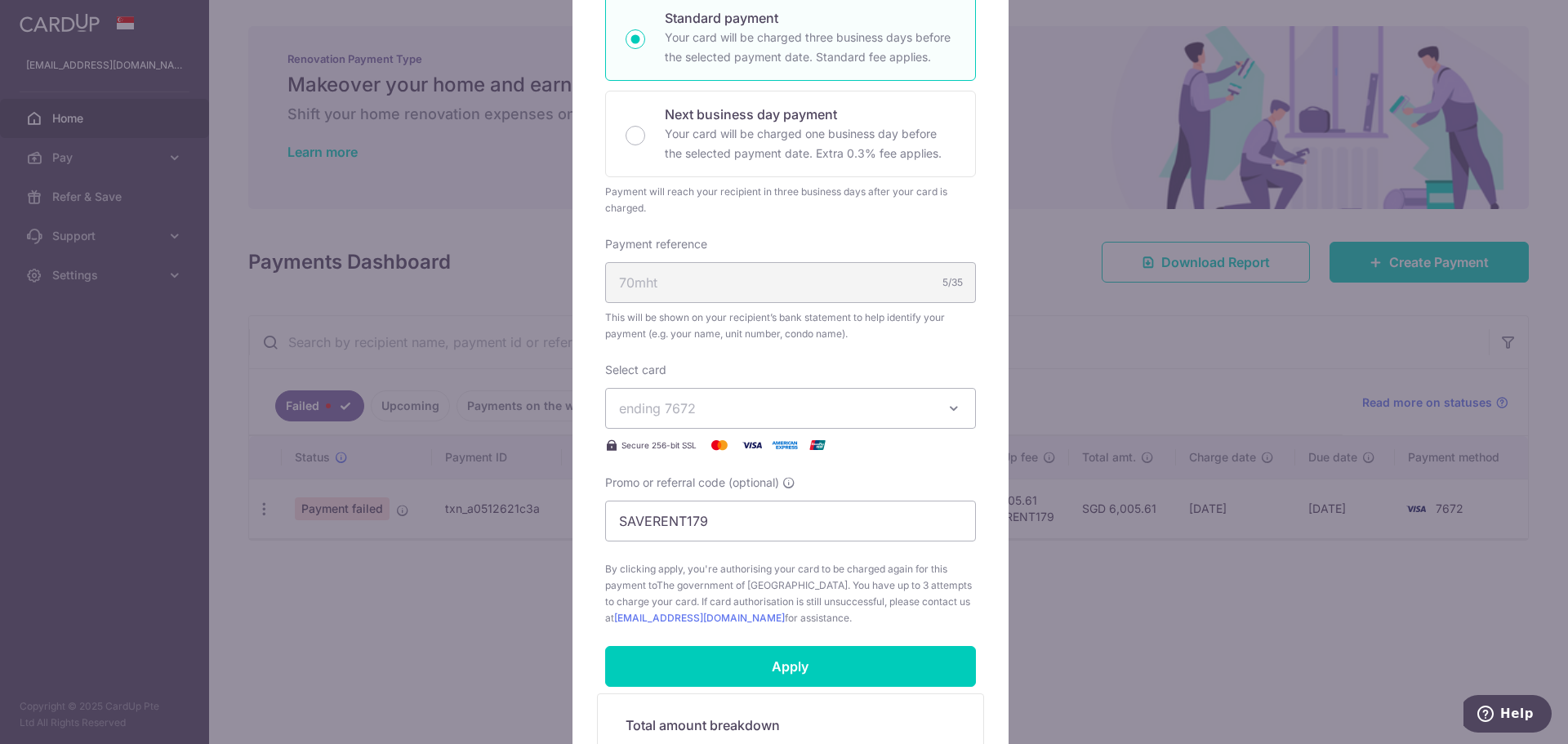
scroll to position [571, 0]
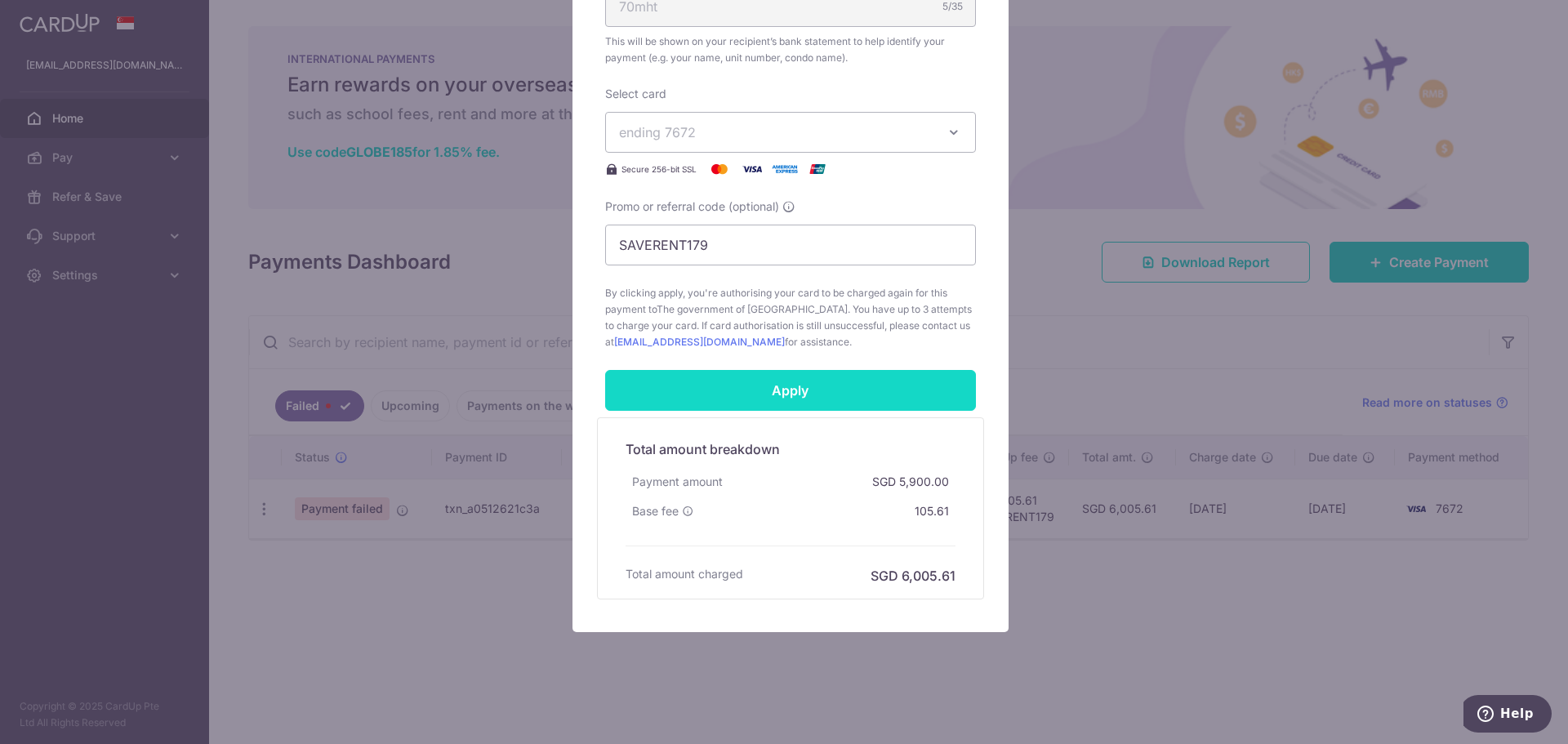
click at [782, 381] on input "Apply" at bounding box center [791, 390] width 371 height 41
